Goal: Navigation & Orientation: Understand site structure

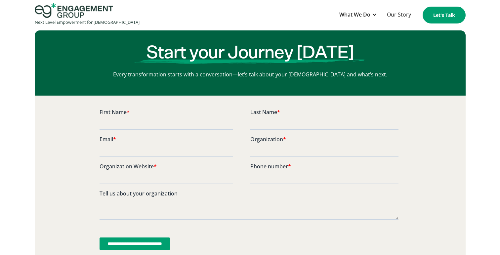
scroll to position [1665, 0]
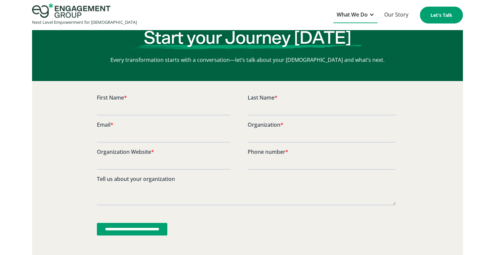
click at [371, 16] on div at bounding box center [371, 14] width 5 height 5
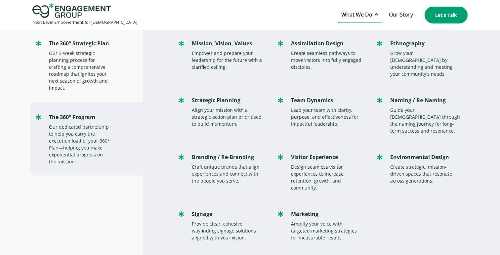
scroll to position [41, 0]
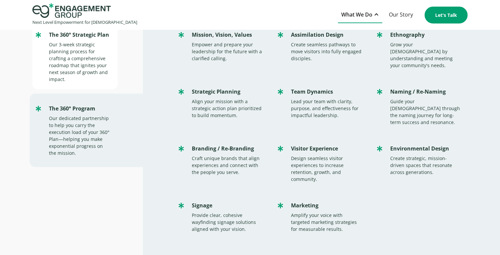
click at [66, 54] on div "Our 3-week strategic planning process for crafting a comprehensive roadmap that…" at bounding box center [80, 62] width 62 height 42
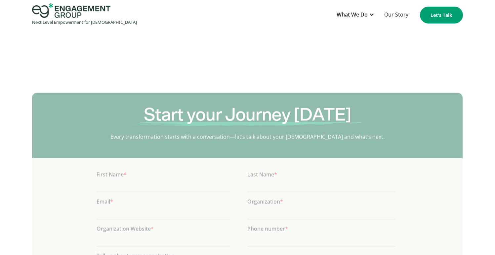
scroll to position [1613, 0]
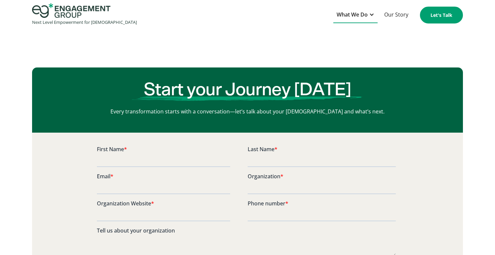
click at [372, 15] on div at bounding box center [371, 14] width 5 height 5
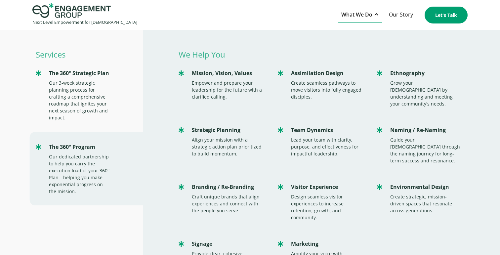
scroll to position [0, 0]
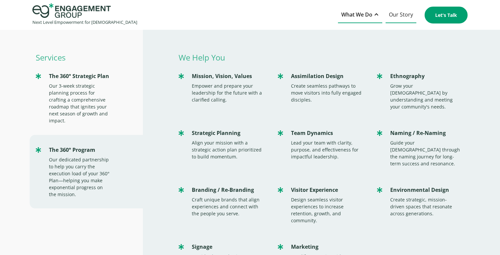
click at [410, 16] on link "Our Story" at bounding box center [400, 15] width 31 height 16
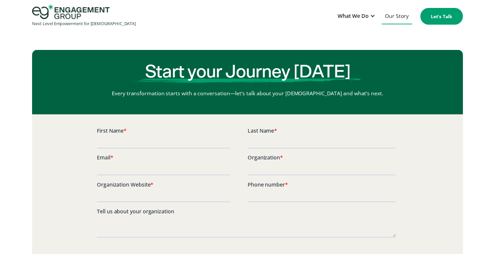
scroll to position [1613, 0]
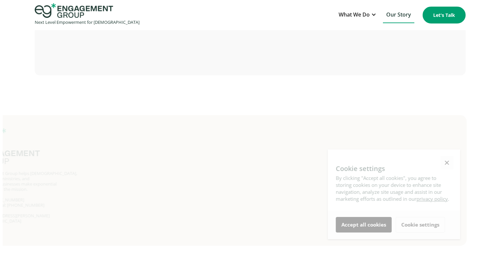
scroll to position [1604, 0]
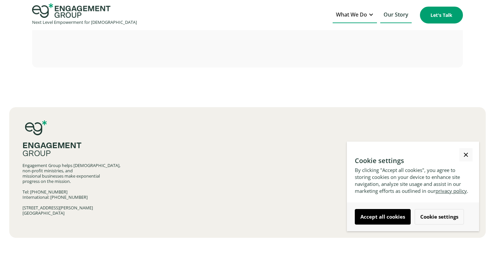
click at [374, 16] on div "What We Do" at bounding box center [355, 15] width 44 height 16
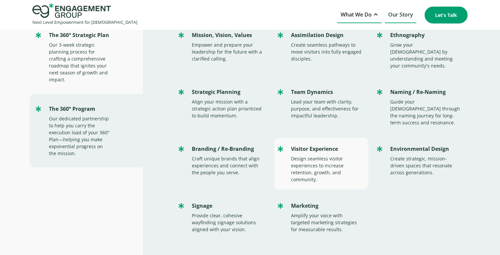
scroll to position [41, 0]
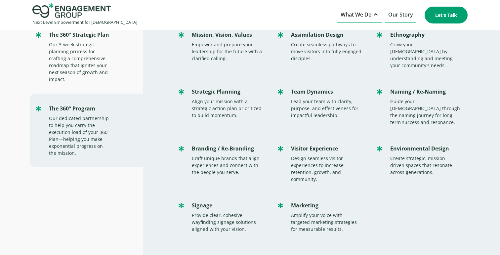
click at [48, 191] on div "Services The 360° Strategic Plan Our 3-week strategic planning process for craf…" at bounding box center [71, 130] width 143 height 284
